Goal: Information Seeking & Learning: Learn about a topic

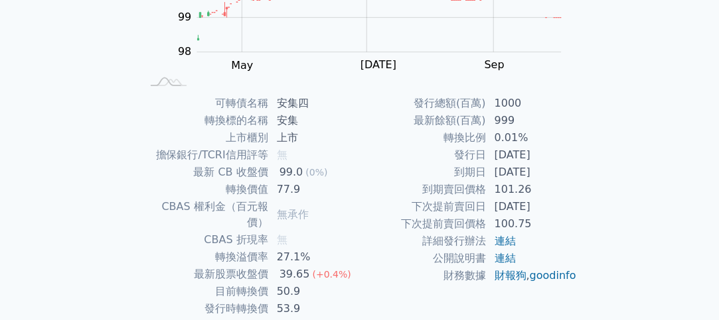
scroll to position [265, 0]
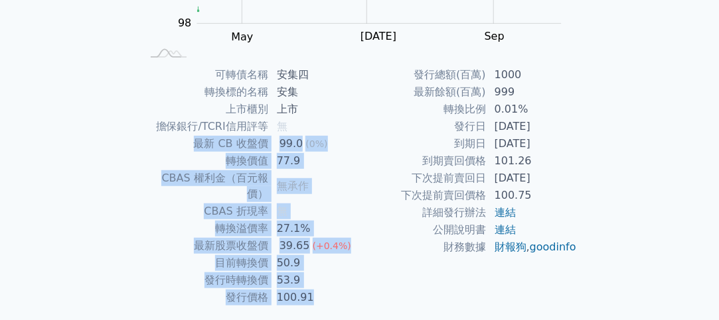
drag, startPoint x: 190, startPoint y: 143, endPoint x: 611, endPoint y: 253, distance: 435.5
click at [611, 253] on div "可轉債列表 › 64774 安集四 64774 安集四 可轉債詳細資訊 Zoom Out 100.0 97 97.5 98 98.5 99 99.5 100 …" at bounding box center [360, 65] width 510 height 598
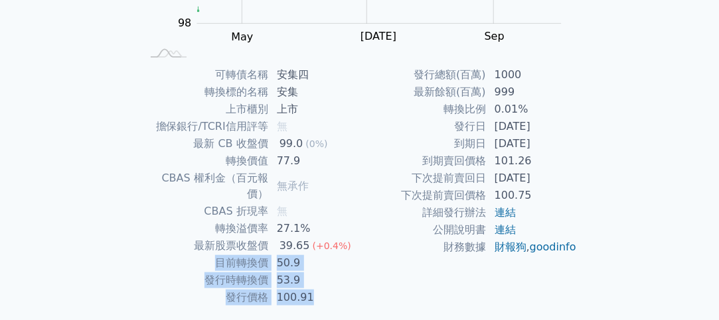
drag, startPoint x: 207, startPoint y: 248, endPoint x: 362, endPoint y: 282, distance: 158.3
click at [362, 282] on div "可轉債名稱 安集四 轉換標的名稱 安集 上市櫃別 上市 擔保銀行/TCRI信用評等 無 最新 CB 收盤價 99.0 (0%) 轉換價值 77.9 CBAS …" at bounding box center [359, 186] width 467 height 240
click at [362, 282] on div "發行總額(百萬) 1000 最新餘額(百萬) 999 轉換比例 0.01% 發行日 [DATE] 到期日 [DATE] 到期賣回價格 101.26 下次提前賣…" at bounding box center [469, 186] width 218 height 240
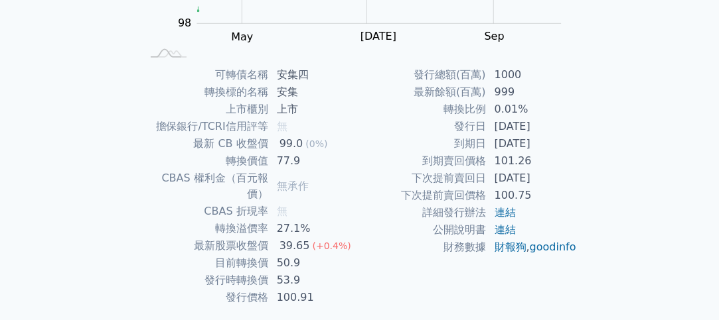
click at [629, 242] on div "可轉債列表 財務數據 可轉債列表 財務數據 登入／註冊 登入／註冊 可轉債列表 › 64774 安集四 64774 安集四 可轉債詳細資訊 Zoom Out …" at bounding box center [359, 50] width 719 height 630
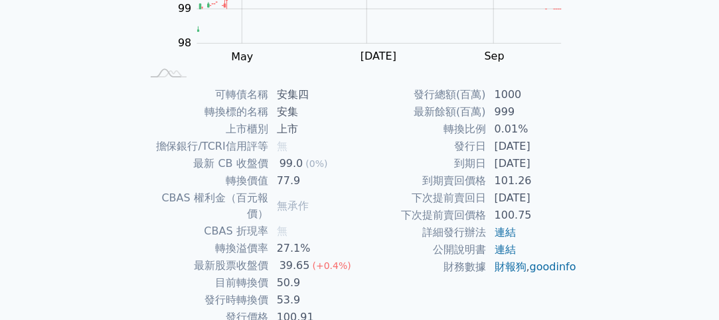
scroll to position [227, 0]
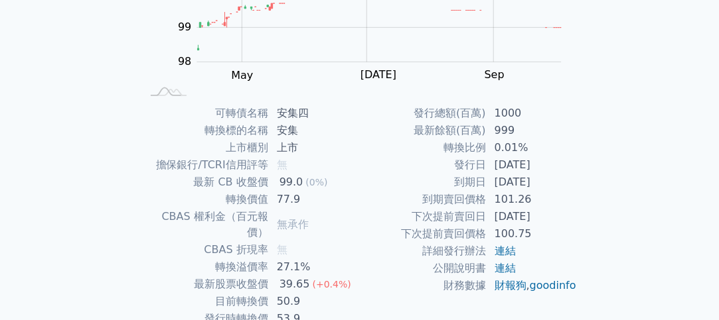
click at [638, 231] on div "可轉債列表 財務數據 可轉債列表 財務數據 登入／註冊 登入／註冊 可轉債列表 › 64774 安集四 64774 安集四 可轉債詳細資訊 Zoom Out …" at bounding box center [359, 88] width 719 height 630
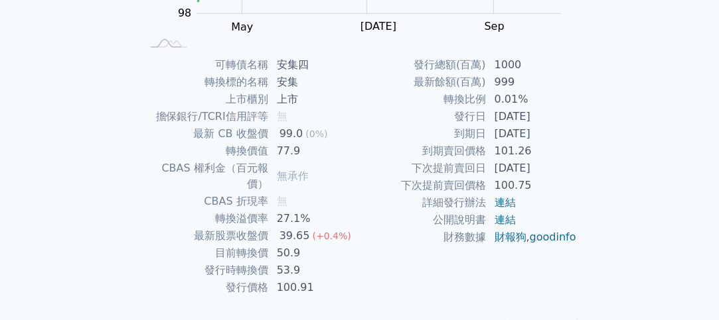
scroll to position [293, 0]
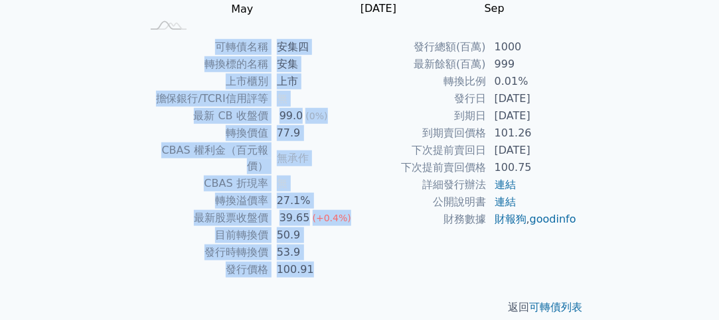
drag, startPoint x: 213, startPoint y: 46, endPoint x: 585, endPoint y: 230, distance: 415.4
click at [585, 230] on div "可轉債名稱 安集四 轉換標的名稱 安集 上市櫃別 上市 擔保銀行/TCRI信用評等 無 最新 CB 收盤價 99.0 (0%) 轉換價值 77.9 CBAS …" at bounding box center [359, 158] width 467 height 240
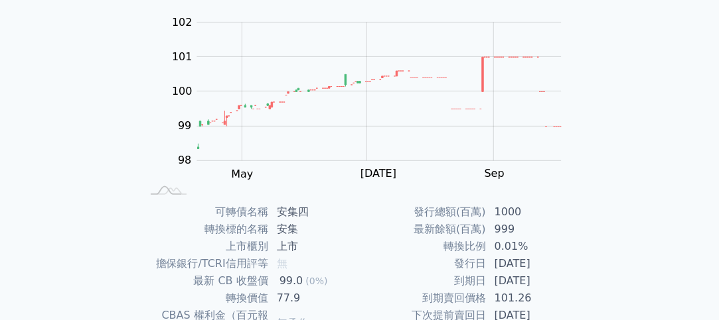
scroll to position [0, 0]
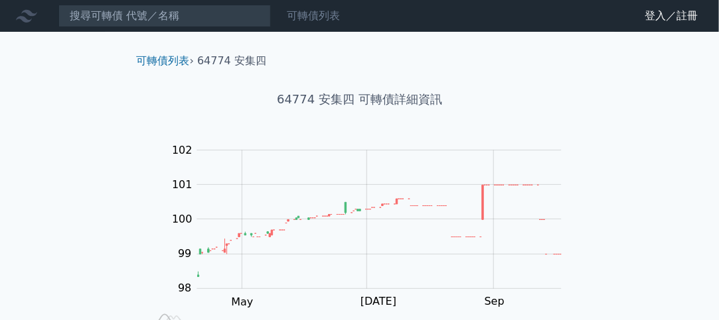
click at [322, 15] on link "可轉債列表" at bounding box center [313, 15] width 53 height 13
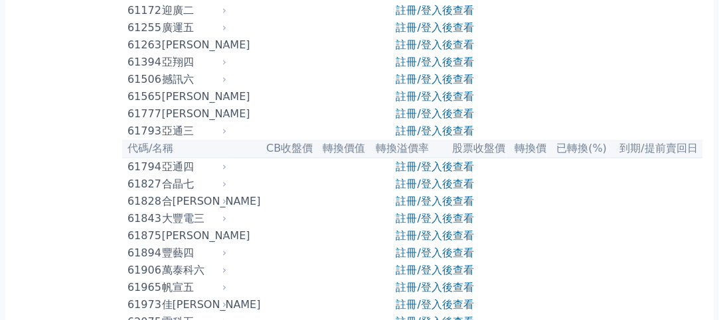
scroll to position [4246, 0]
